Goal: Find specific page/section: Find specific page/section

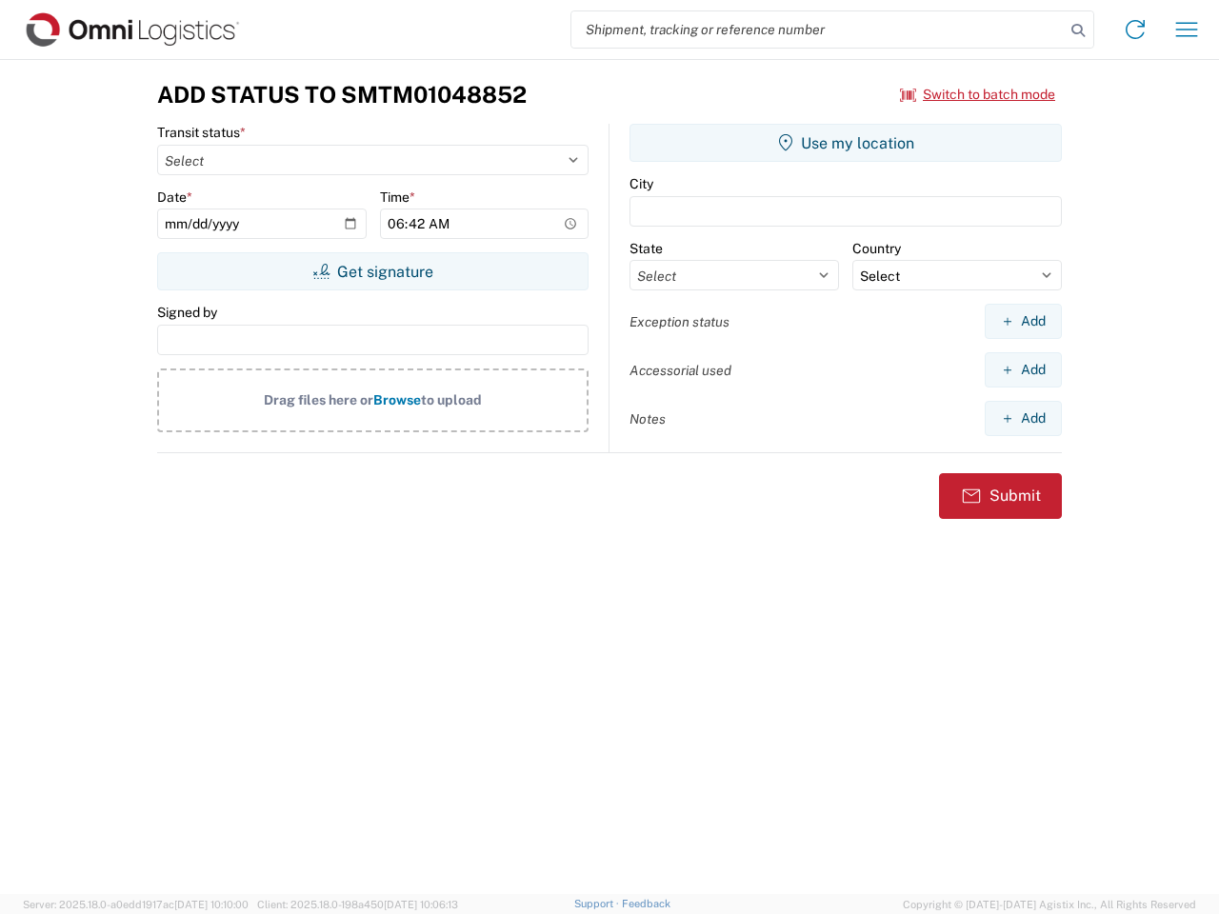
click at [818, 30] on input "search" at bounding box center [818, 29] width 493 height 36
click at [1078, 30] on icon at bounding box center [1078, 30] width 27 height 27
click at [1135, 30] on icon at bounding box center [1135, 29] width 30 height 30
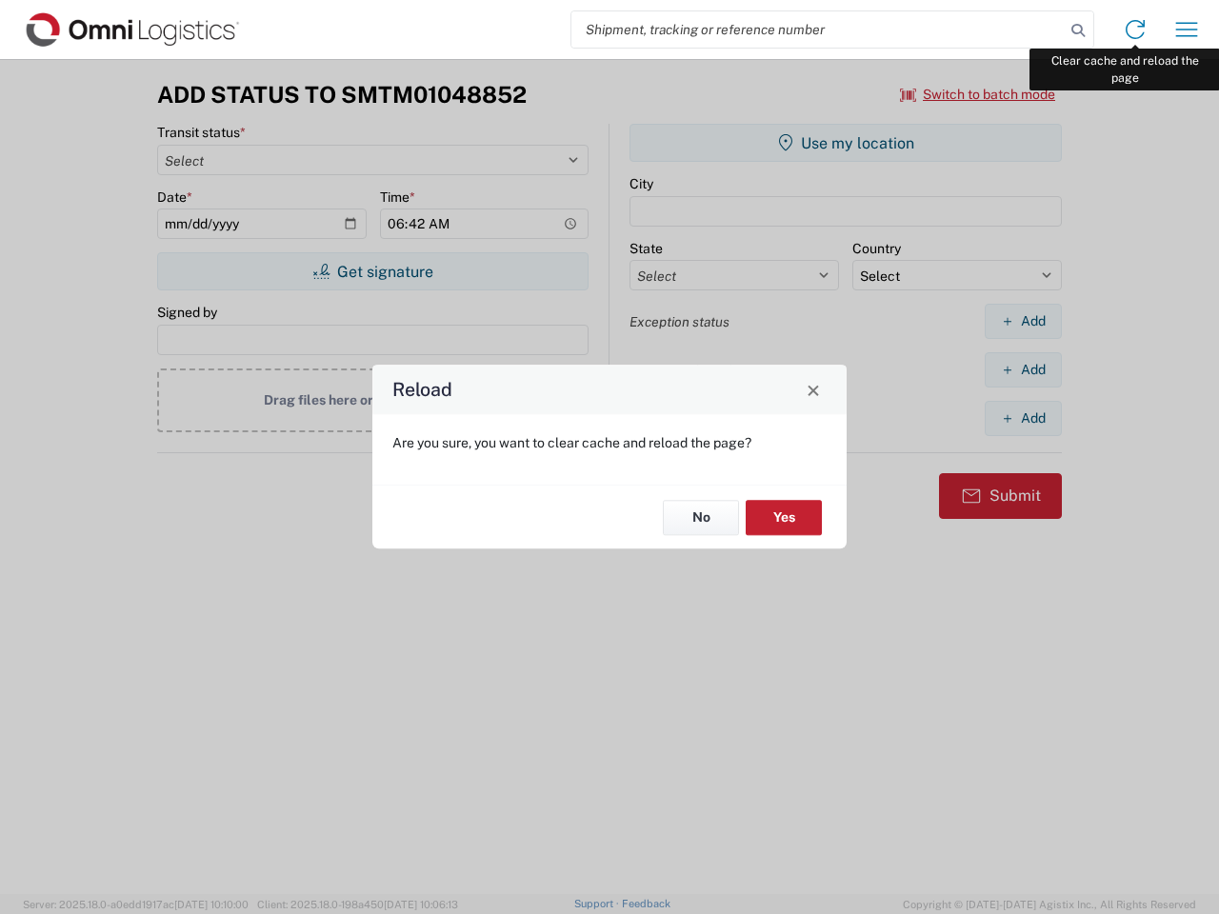
click at [1187, 30] on div "Reload Are you sure, you want to clear cache and reload the page? No Yes" at bounding box center [609, 457] width 1219 height 914
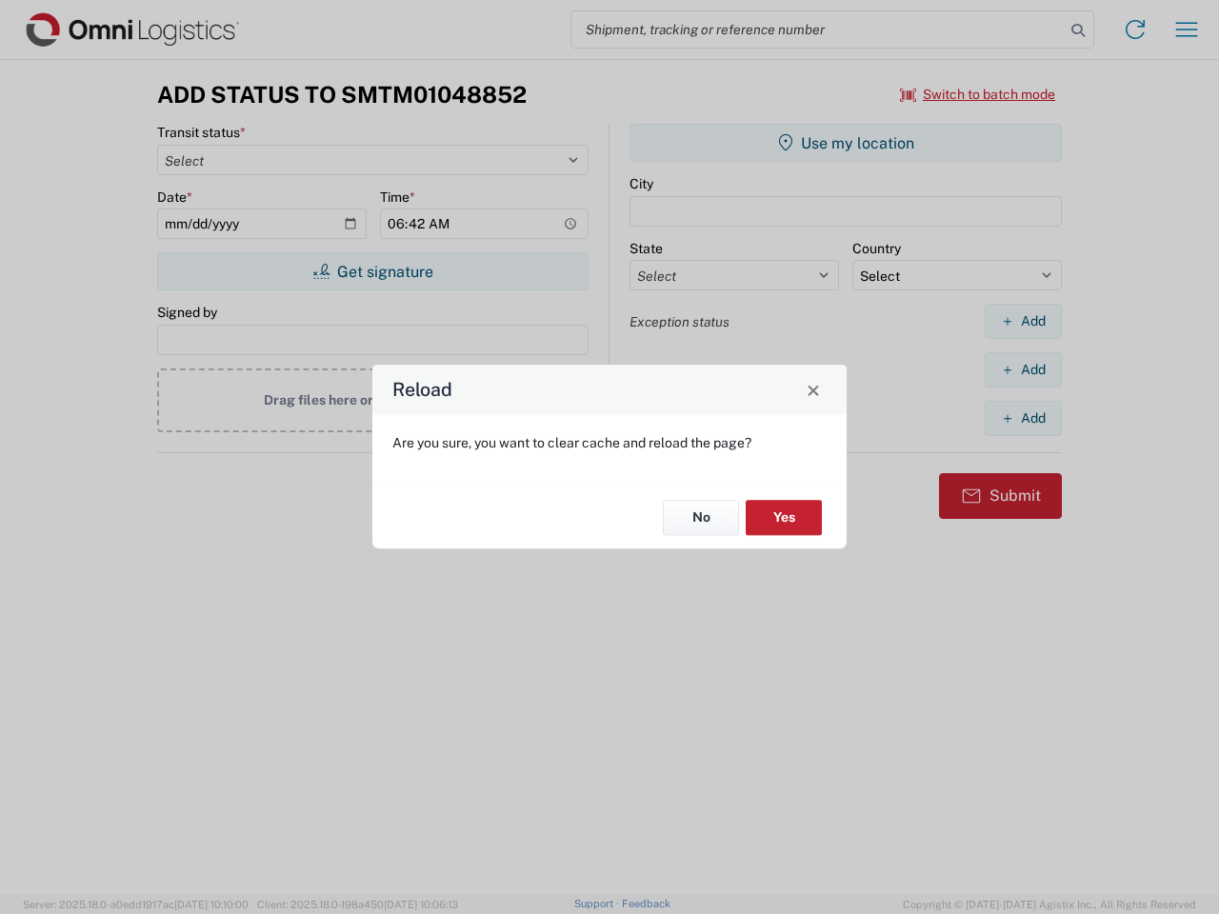
click at [978, 94] on div "Reload Are you sure, you want to clear cache and reload the page? No Yes" at bounding box center [609, 457] width 1219 height 914
click at [372, 271] on div "Reload Are you sure, you want to clear cache and reload the page? No Yes" at bounding box center [609, 457] width 1219 height 914
click at [846, 143] on div "Reload Are you sure, you want to clear cache and reload the page? No Yes" at bounding box center [609, 457] width 1219 height 914
click at [1023, 321] on div "Reload Are you sure, you want to clear cache and reload the page? No Yes" at bounding box center [609, 457] width 1219 height 914
click at [1023, 370] on div "Reload Are you sure, you want to clear cache and reload the page? No Yes" at bounding box center [609, 457] width 1219 height 914
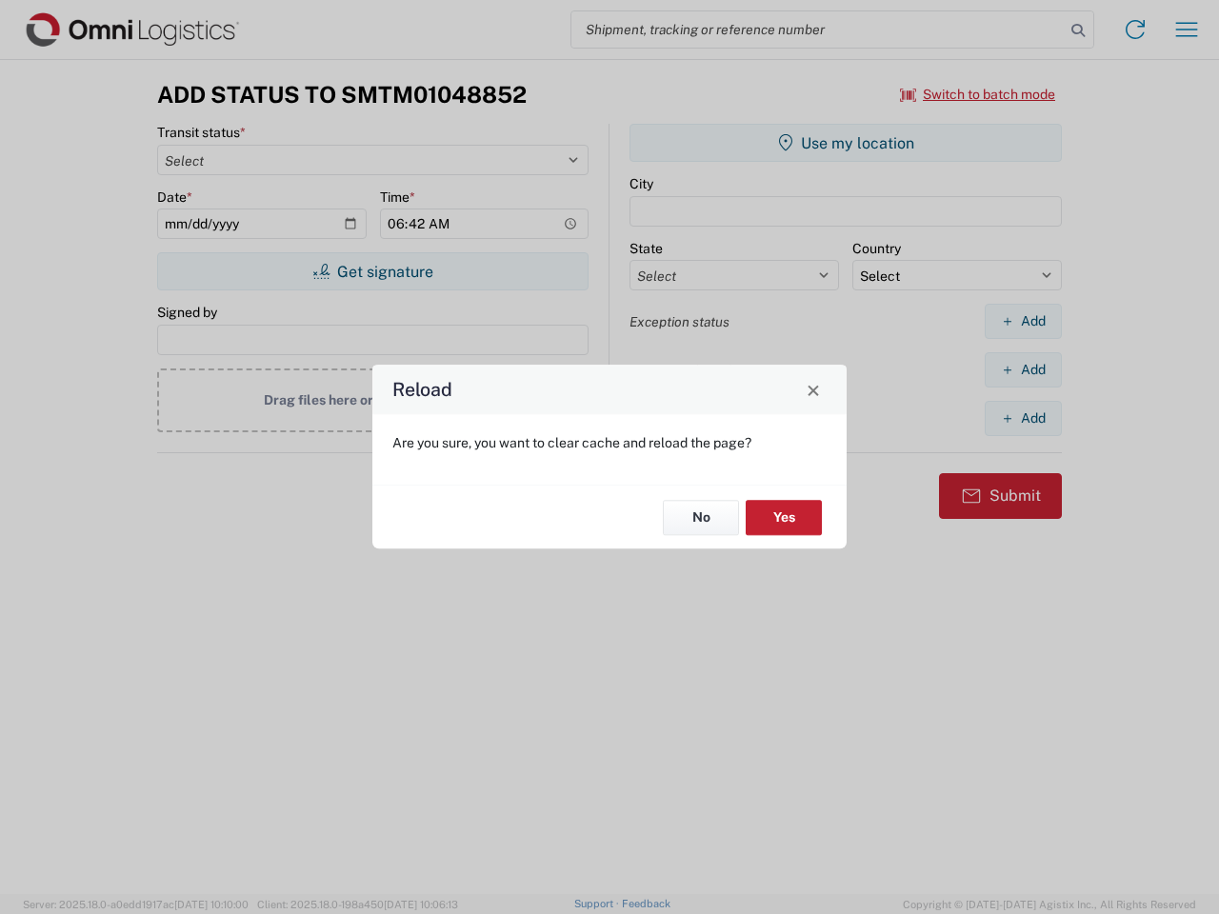
click at [1023, 418] on div "Reload Are you sure, you want to clear cache and reload the page? No Yes" at bounding box center [609, 457] width 1219 height 914
